Goal: Task Accomplishment & Management: Complete application form

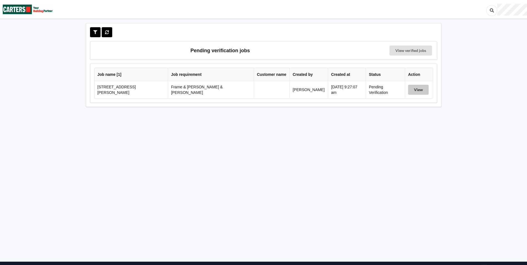
click at [420, 90] on button "View" at bounding box center [418, 90] width 21 height 10
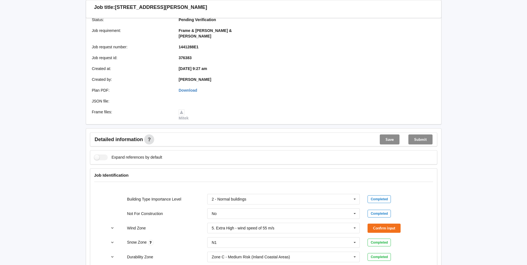
scroll to position [167, 0]
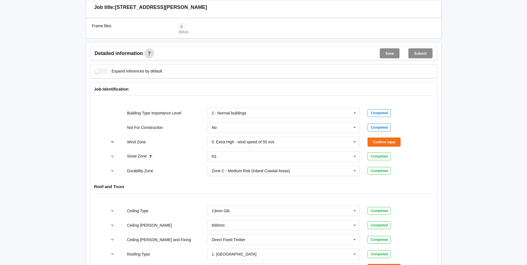
click at [115, 137] on button "reference-toggle" at bounding box center [112, 142] width 11 height 10
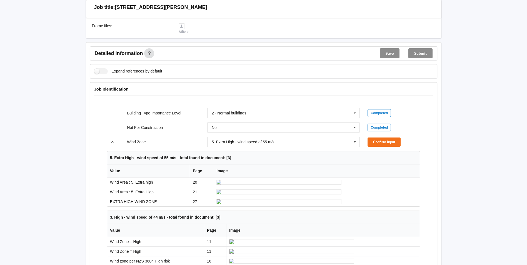
click at [112, 140] on icon "reference-toggle" at bounding box center [112, 141] width 5 height 3
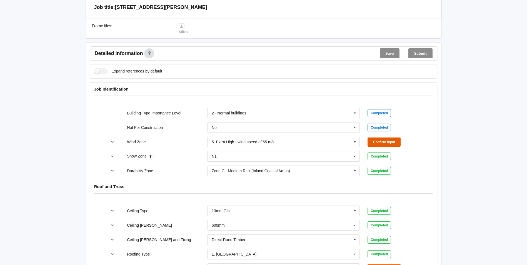
click at [376, 137] on button "Confirm input" at bounding box center [383, 141] width 33 height 9
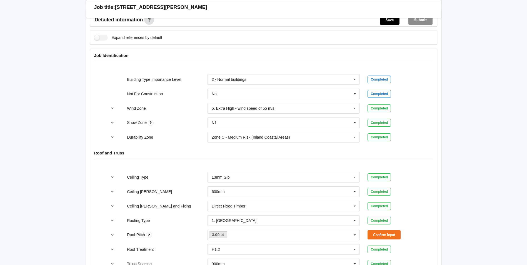
scroll to position [305, 0]
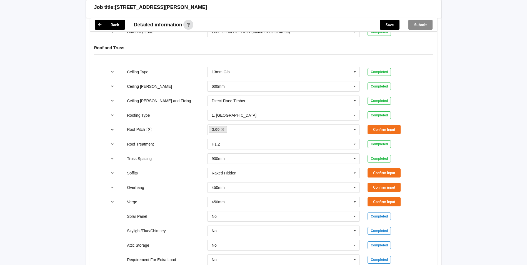
click at [113, 128] on icon "reference-toggle" at bounding box center [112, 129] width 5 height 3
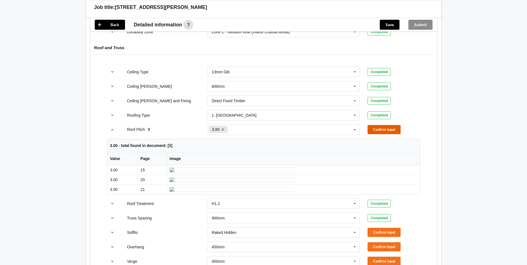
click at [383, 125] on button "Confirm input" at bounding box center [383, 129] width 33 height 9
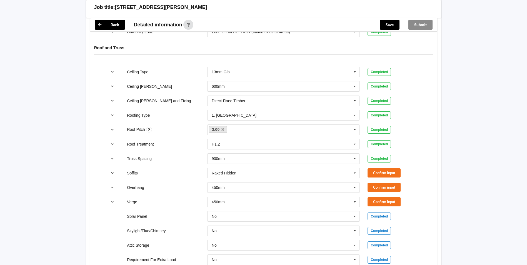
click at [113, 171] on icon "reference-toggle" at bounding box center [112, 172] width 5 height 3
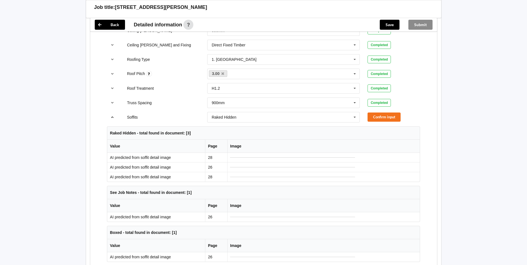
scroll to position [361, 0]
click at [107, 112] on button "reference-toggle" at bounding box center [112, 117] width 11 height 10
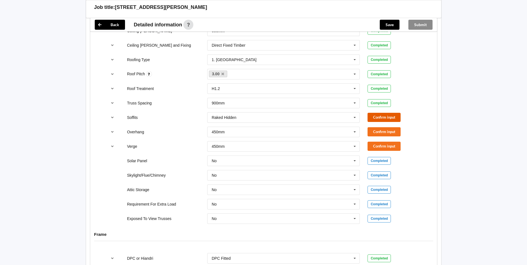
click at [395, 113] on button "Confirm input" at bounding box center [383, 117] width 33 height 9
click at [393, 127] on button "Confirm input" at bounding box center [383, 131] width 33 height 9
click at [387, 142] on button "Confirm input" at bounding box center [383, 146] width 33 height 9
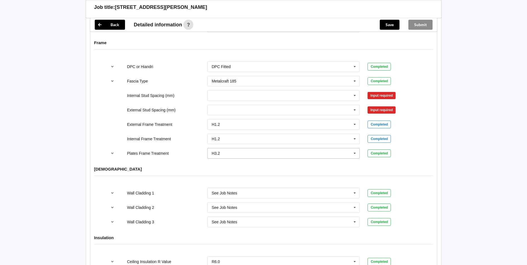
scroll to position [528, 0]
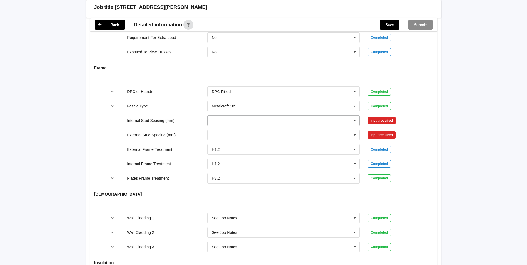
click at [355, 116] on icon at bounding box center [354, 121] width 8 height 10
click at [295, 177] on div "Multiple Values – See As Per Plan" at bounding box center [283, 182] width 152 height 10
click at [355, 130] on icon at bounding box center [354, 135] width 8 height 10
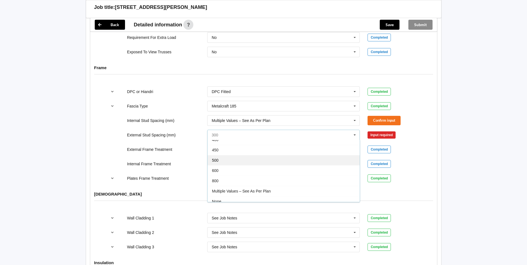
scroll to position [31, 0]
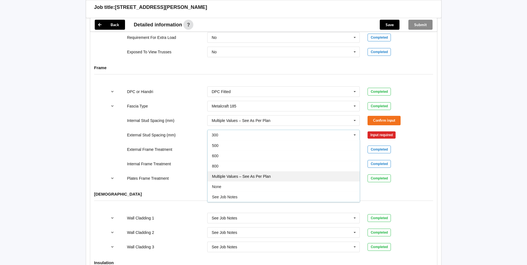
click at [313, 171] on div "Multiple Values – See As Per Plan" at bounding box center [283, 176] width 152 height 10
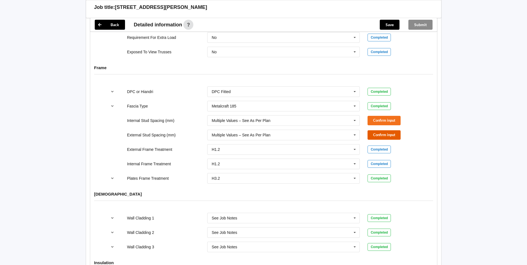
drag, startPoint x: 387, startPoint y: 131, endPoint x: 388, endPoint y: 116, distance: 14.2
click at [387, 130] on button "Confirm input" at bounding box center [383, 134] width 33 height 9
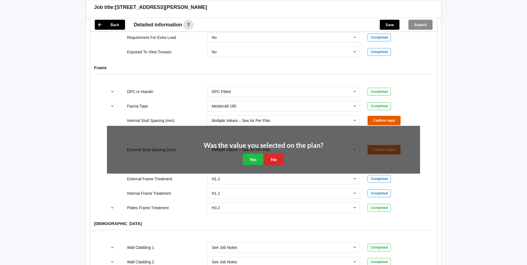
click at [388, 116] on button "Confirm input" at bounding box center [383, 120] width 33 height 9
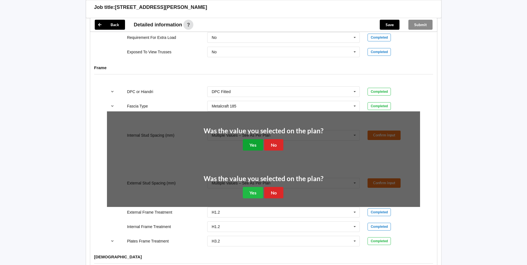
click at [252, 140] on button "Yes" at bounding box center [253, 144] width 20 height 11
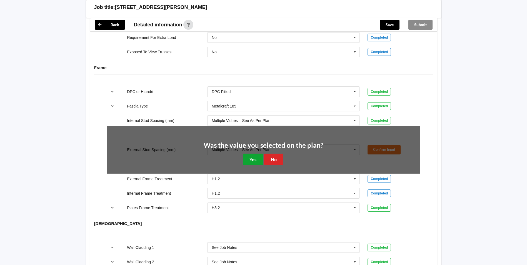
click at [249, 156] on button "Yes" at bounding box center [253, 159] width 20 height 11
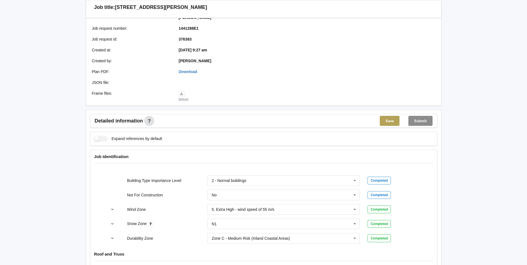
scroll to position [33, 0]
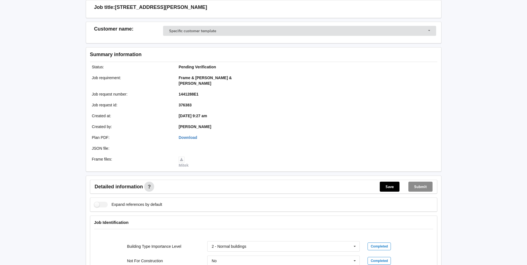
click at [420, 182] on div "Submit" at bounding box center [420, 186] width 33 height 13
click at [386, 182] on button "Save" at bounding box center [390, 187] width 20 height 10
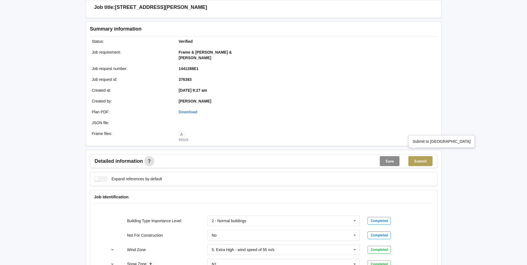
click at [420, 157] on button "Submit" at bounding box center [420, 161] width 24 height 10
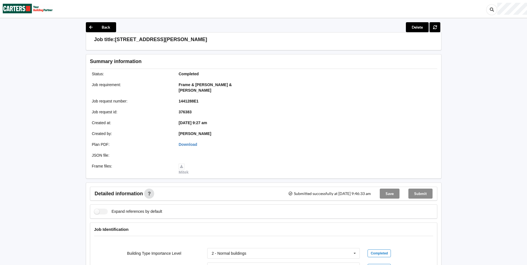
scroll to position [0, 0]
